Goal: Task Accomplishment & Management: Manage account settings

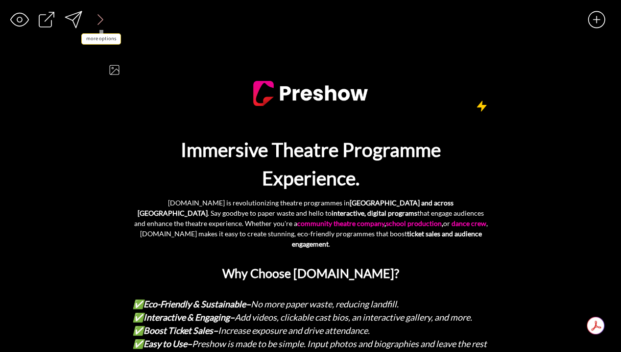
click at [104, 20] on div at bounding box center [101, 20] width 20 height 20
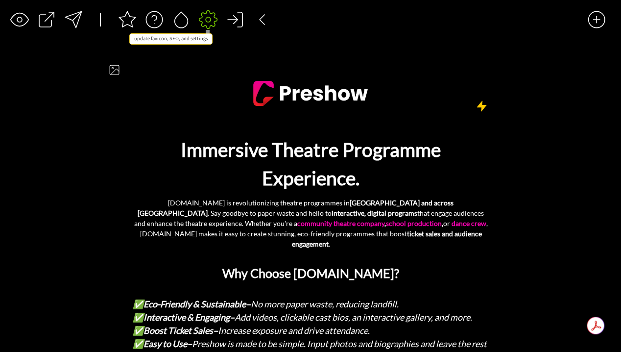
click at [203, 20] on div at bounding box center [208, 20] width 20 height 20
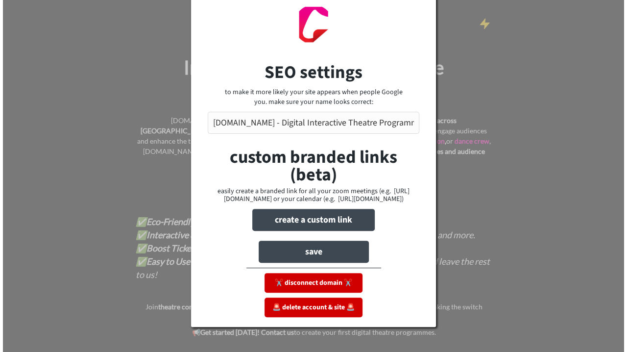
scroll to position [83, 0]
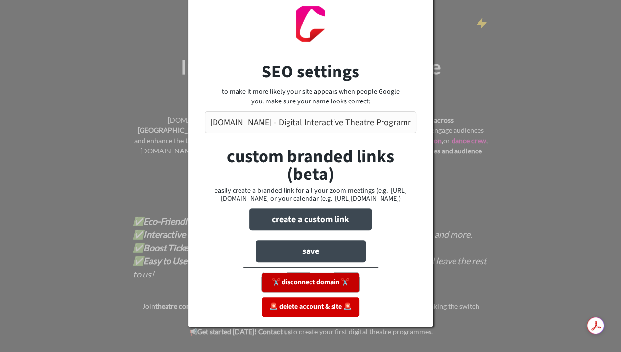
click at [339, 288] on button "✂️ disconnect domain ✂️" at bounding box center [310, 282] width 98 height 20
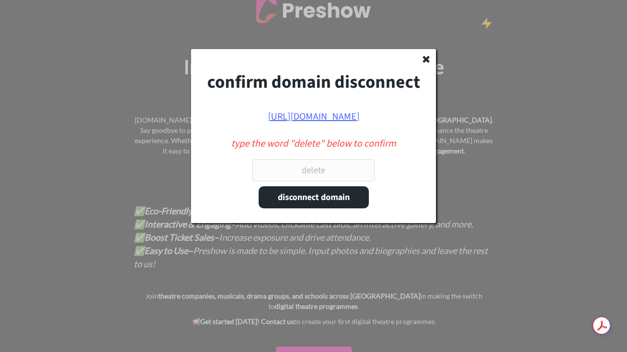
click at [330, 163] on input "input" at bounding box center [313, 170] width 122 height 22
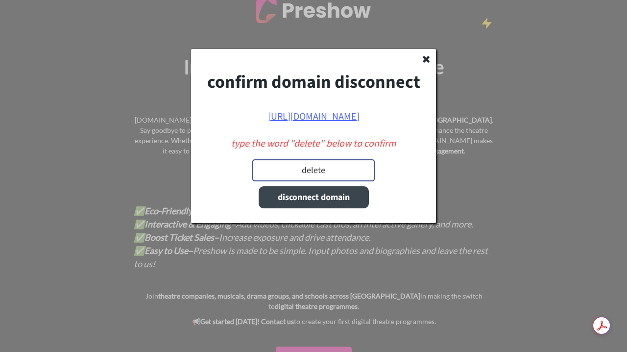
type input "delete"
click at [329, 191] on button "disconnect domain" at bounding box center [313, 197] width 110 height 22
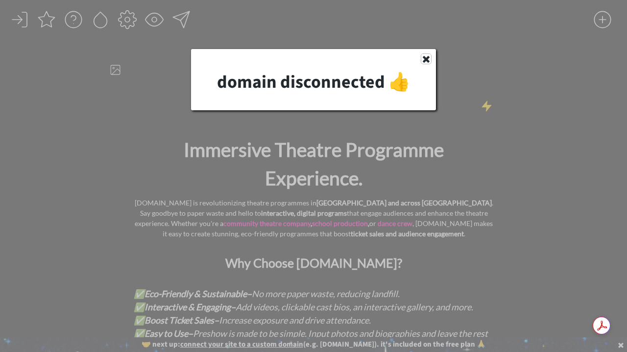
click at [426, 59] on use at bounding box center [425, 59] width 7 height 7
